Goal: Use online tool/utility: Utilize a website feature to perform a specific function

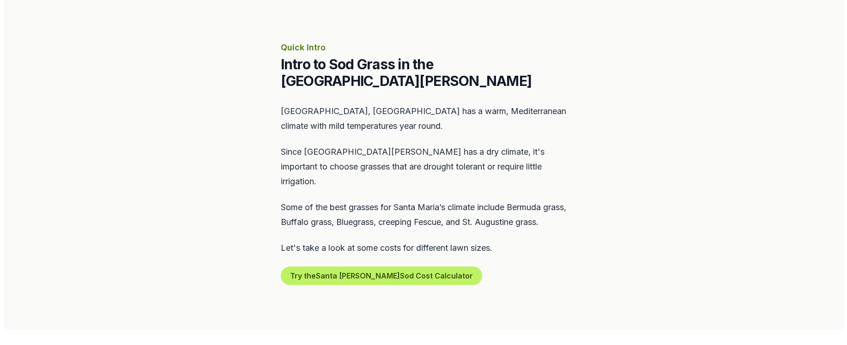
scroll to position [370, 0]
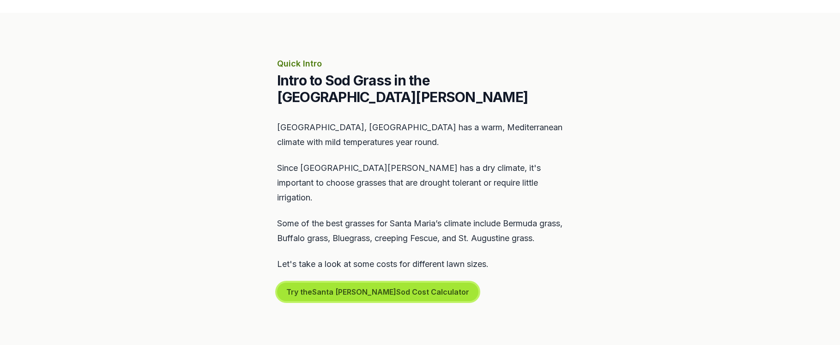
click at [371, 283] on button "Try the Santa [PERSON_NAME] Sod Cost Calculator" at bounding box center [377, 292] width 201 height 18
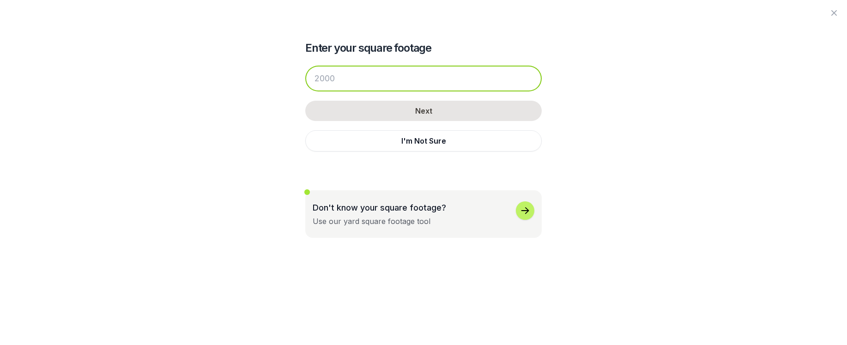
drag, startPoint x: 339, startPoint y: 79, endPoint x: 318, endPoint y: 79, distance: 20.8
click at [318, 78] on input "number" at bounding box center [423, 79] width 237 height 26
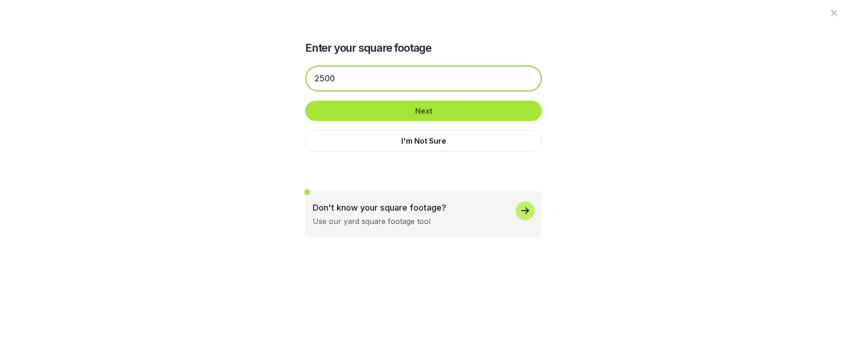
type input "2500"
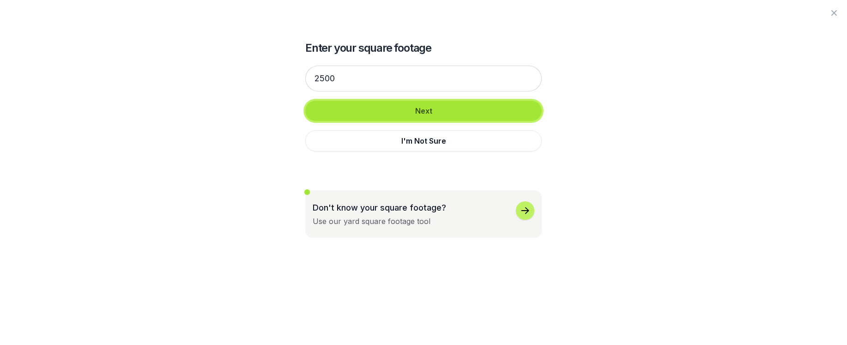
click at [418, 109] on button "Next" at bounding box center [423, 111] width 237 height 20
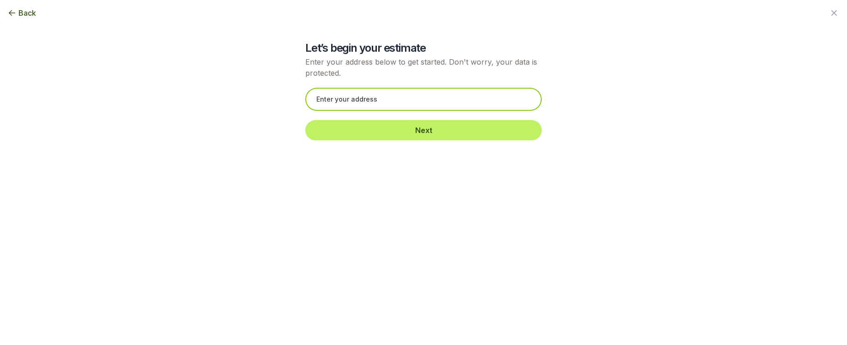
click at [375, 103] on input "text" at bounding box center [423, 99] width 237 height 23
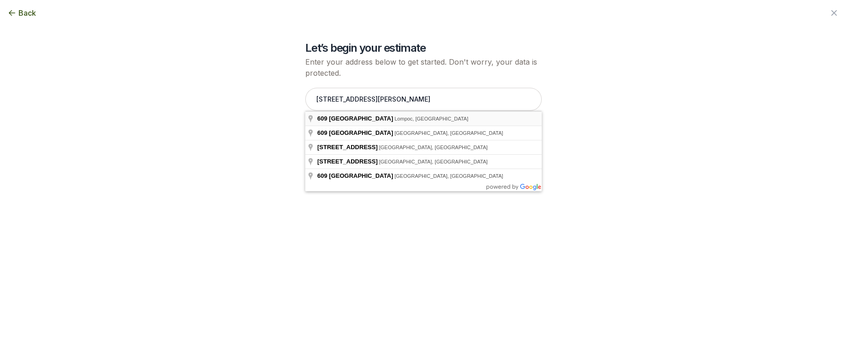
type input "[STREET_ADDRESS]"
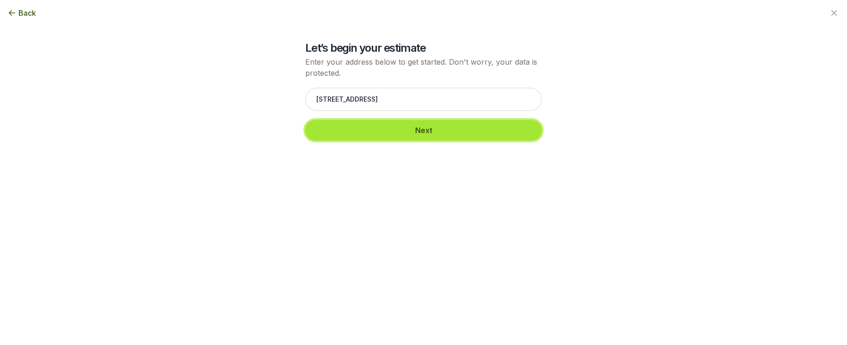
click at [383, 132] on button "Next" at bounding box center [423, 130] width 237 height 20
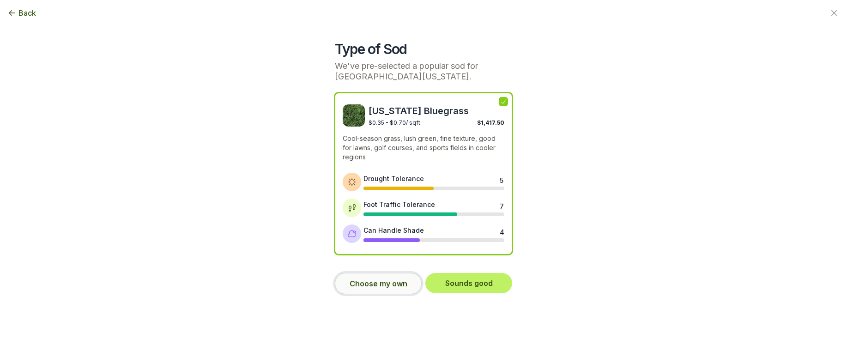
click at [376, 279] on button "Choose my own" at bounding box center [378, 283] width 87 height 21
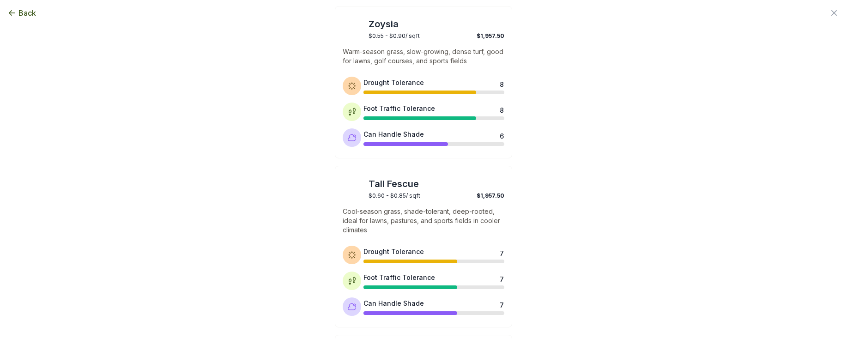
scroll to position [462, 0]
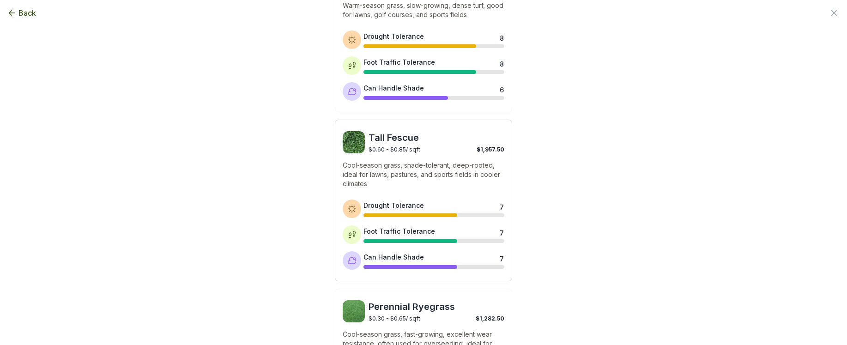
click at [360, 134] on img at bounding box center [354, 142] width 22 height 22
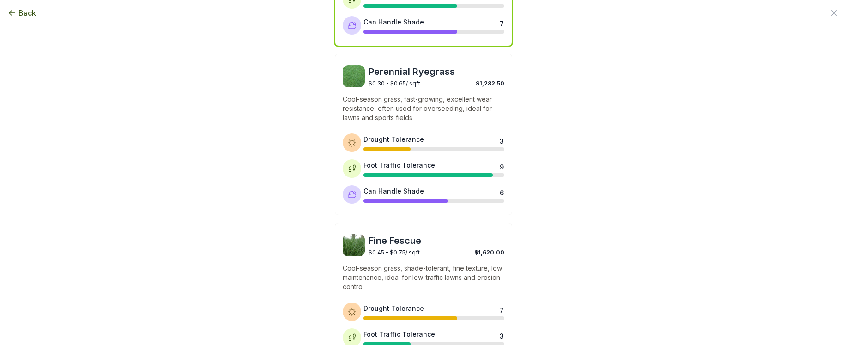
scroll to position [783, 0]
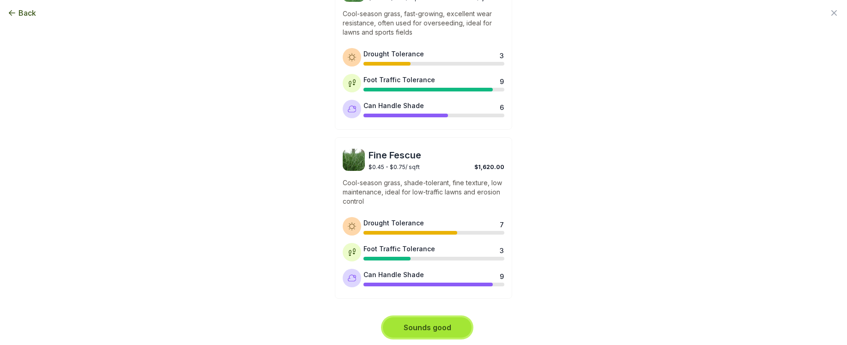
click at [418, 328] on button "Sounds good" at bounding box center [427, 327] width 89 height 20
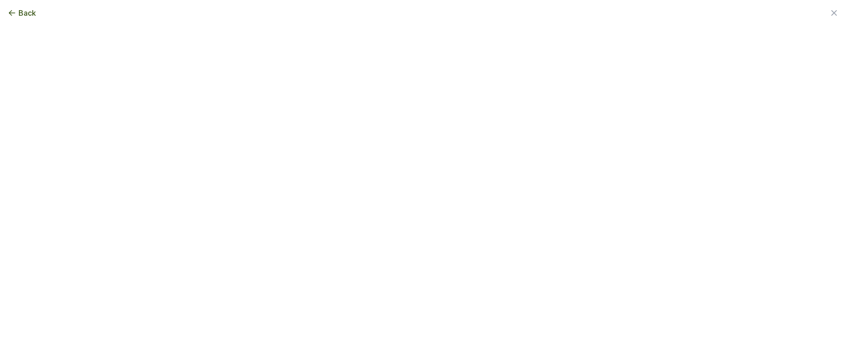
scroll to position [0, 0]
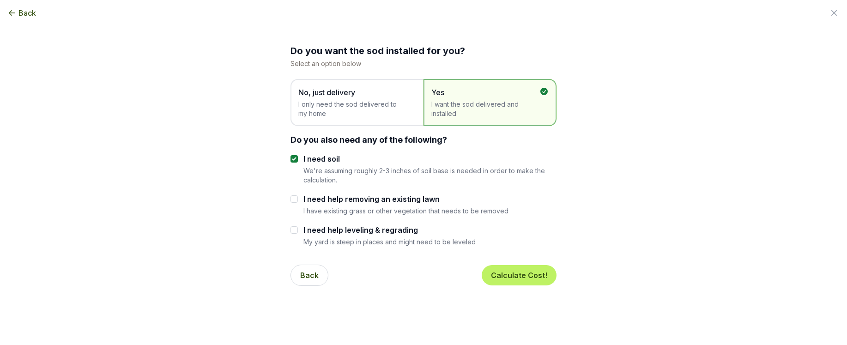
click at [479, 105] on span "I want the sod delivered and installed" at bounding box center [485, 109] width 108 height 18
click at [293, 160] on input "I need soil" at bounding box center [294, 158] width 7 height 7
checkbox input "false"
click at [513, 274] on button "Calculate Cost!" at bounding box center [519, 275] width 75 height 20
